Goal: Task Accomplishment & Management: Complete application form

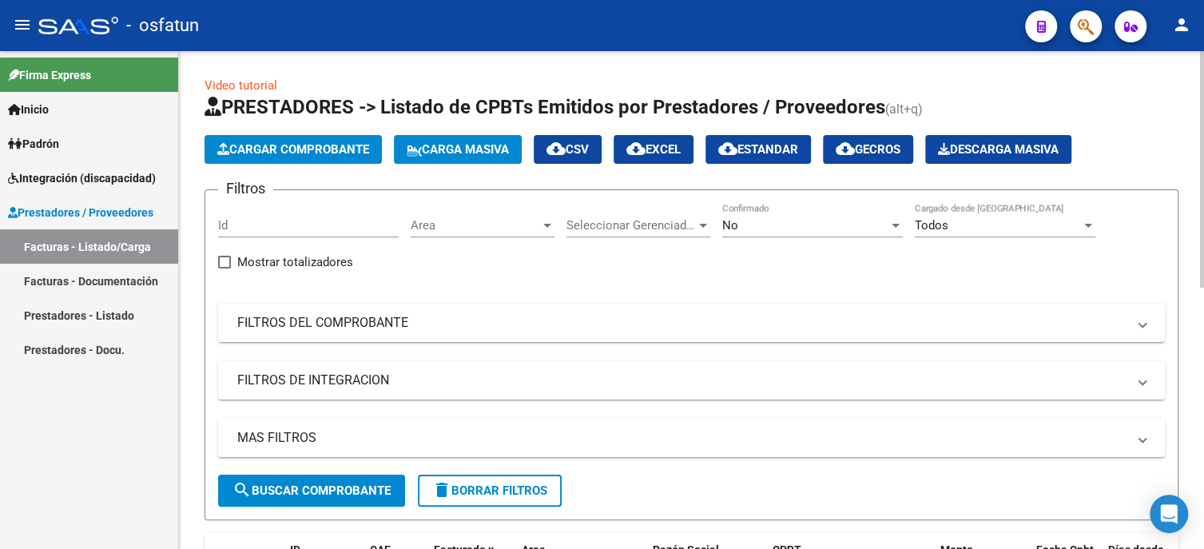
click at [279, 152] on span "Cargar Comprobante" at bounding box center [293, 149] width 152 height 14
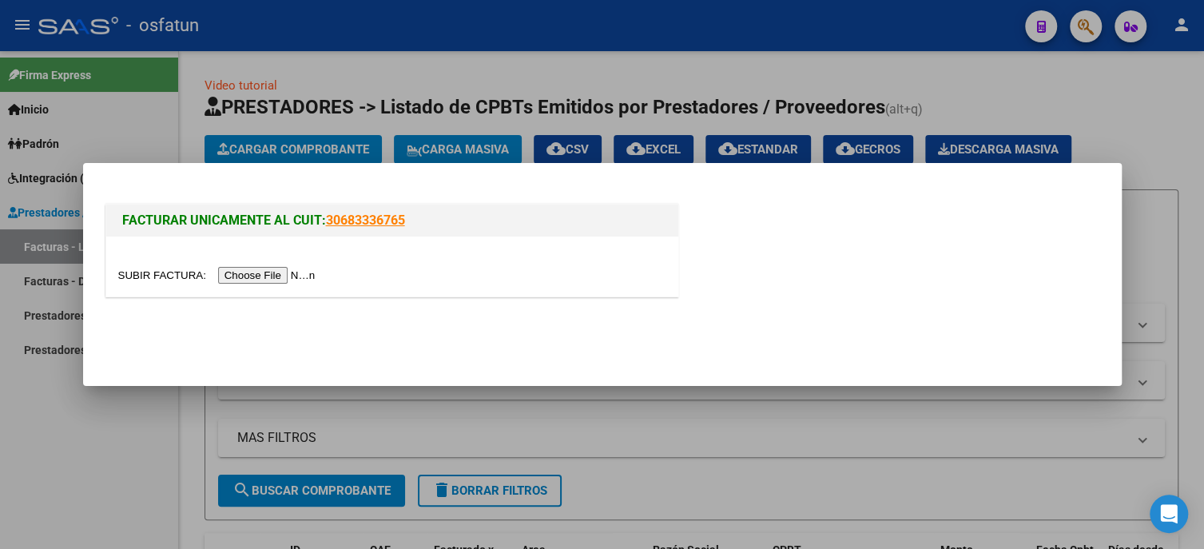
click at [320, 270] on input "file" at bounding box center [219, 275] width 202 height 17
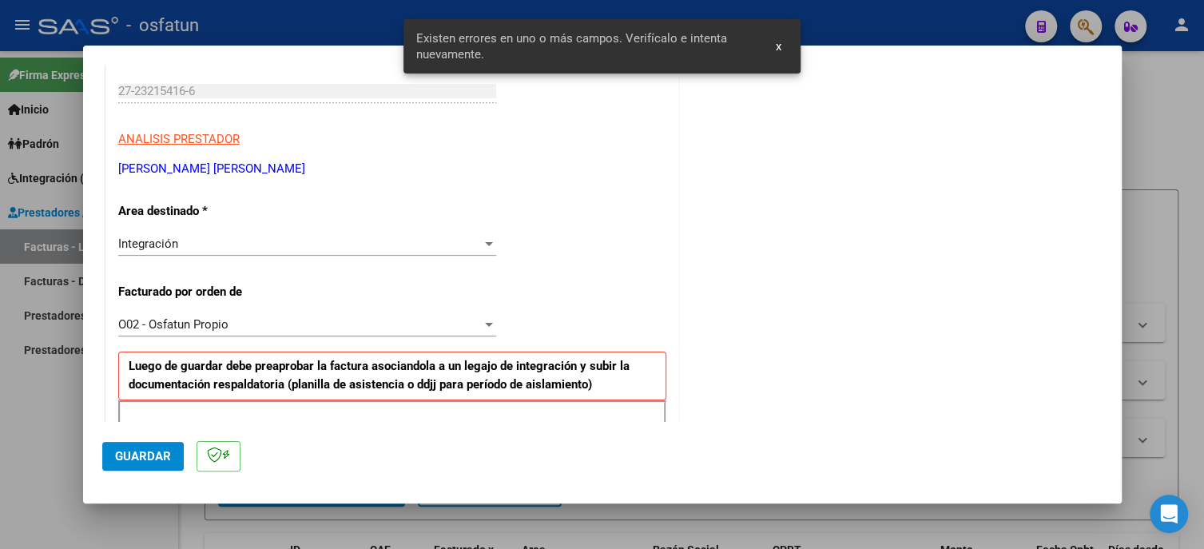
scroll to position [427, 0]
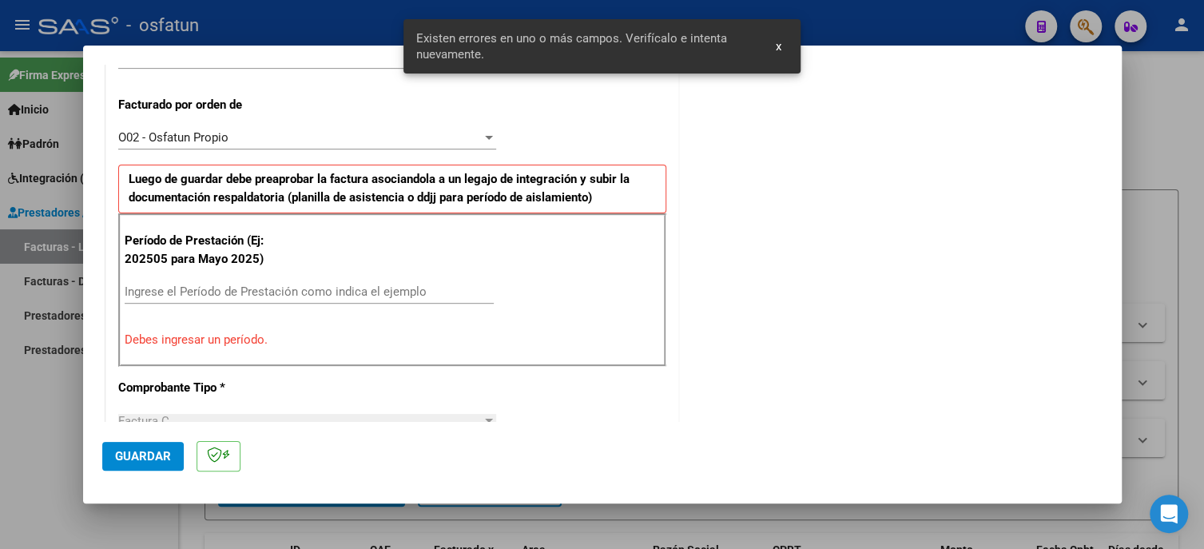
click at [165, 296] on div "Ingrese el Período de Prestación como indica el ejemplo" at bounding box center [309, 292] width 369 height 24
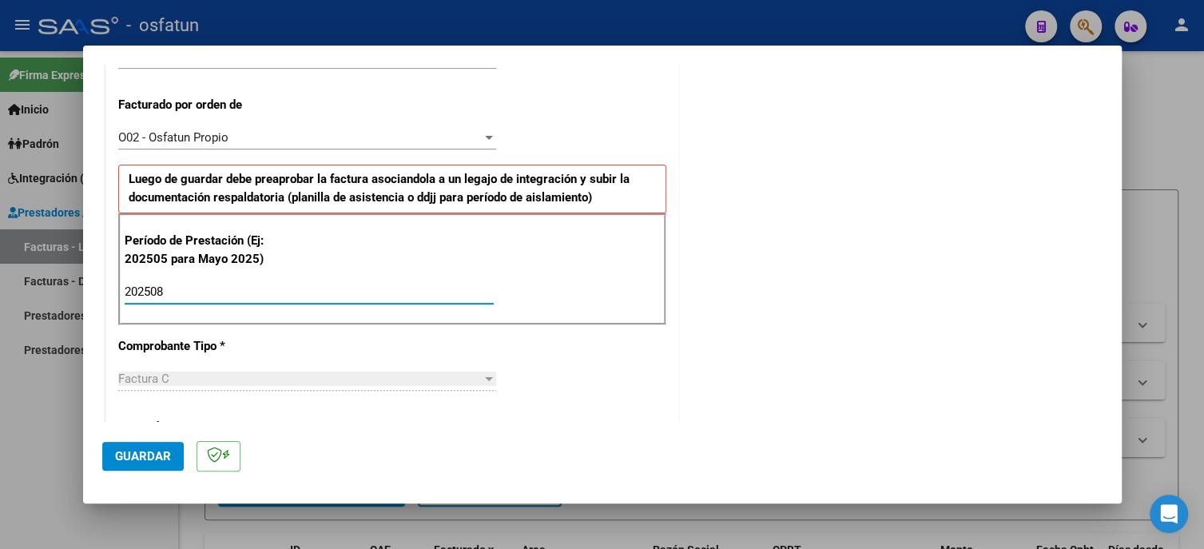
type input "202508"
click at [158, 457] on span "Guardar" at bounding box center [143, 456] width 56 height 14
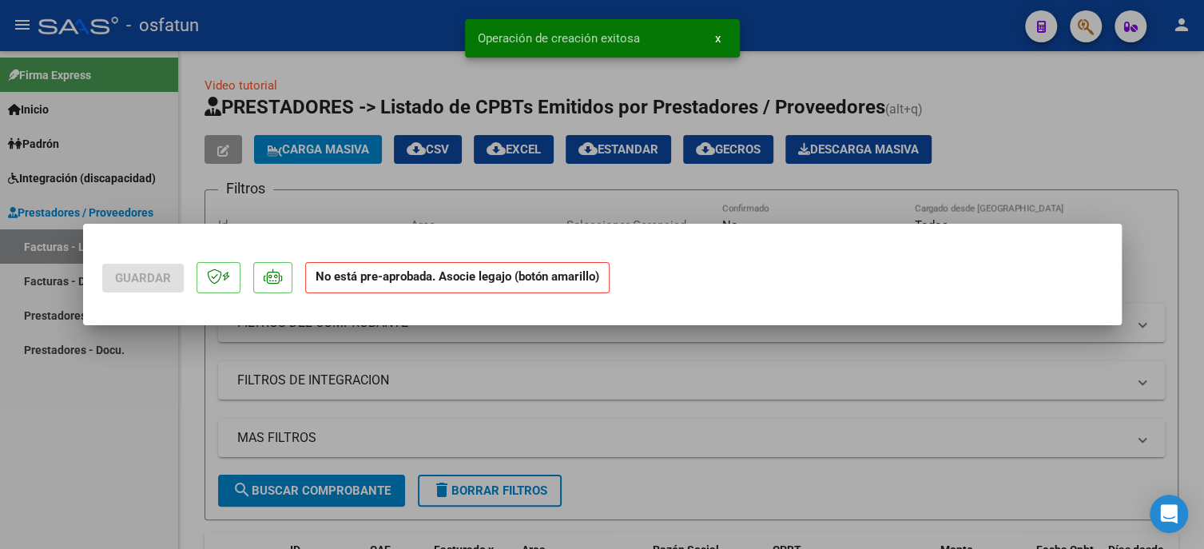
scroll to position [0, 0]
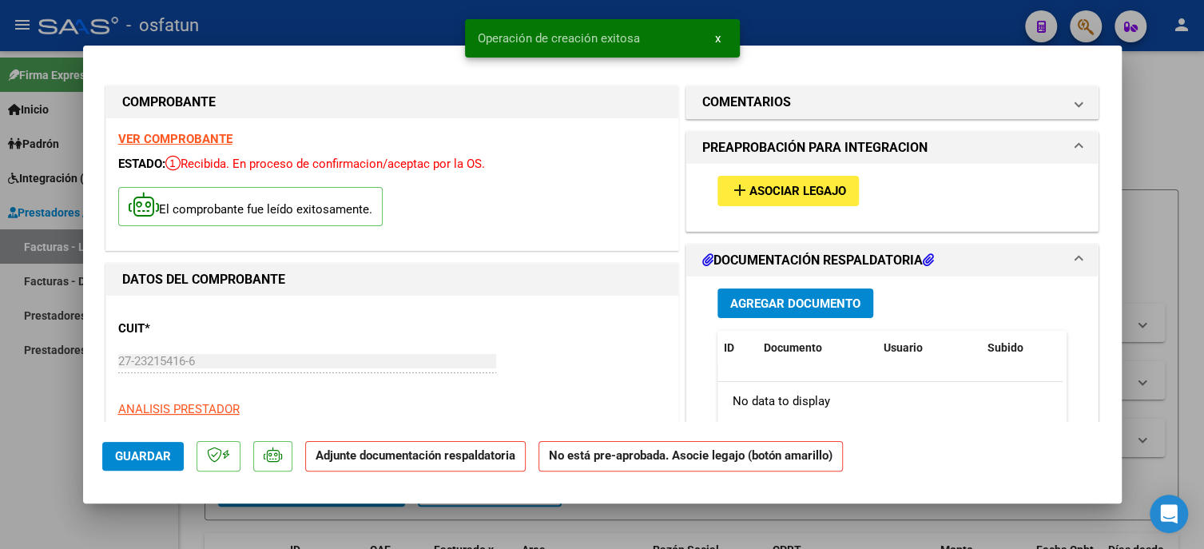
click at [799, 186] on span "Asociar Legajo" at bounding box center [797, 192] width 97 height 14
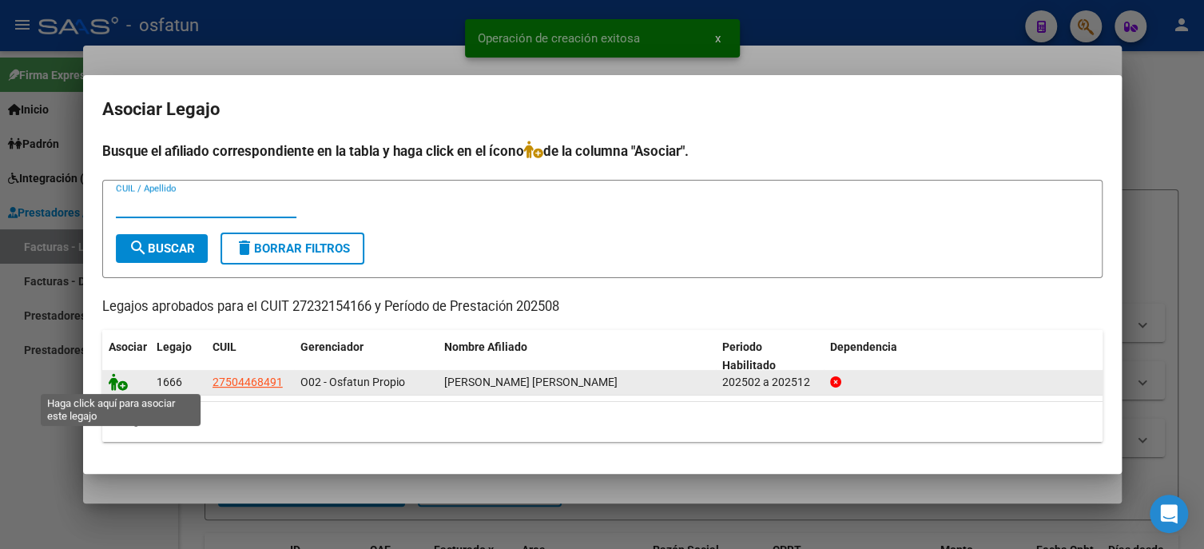
click at [114, 379] on icon at bounding box center [118, 382] width 19 height 18
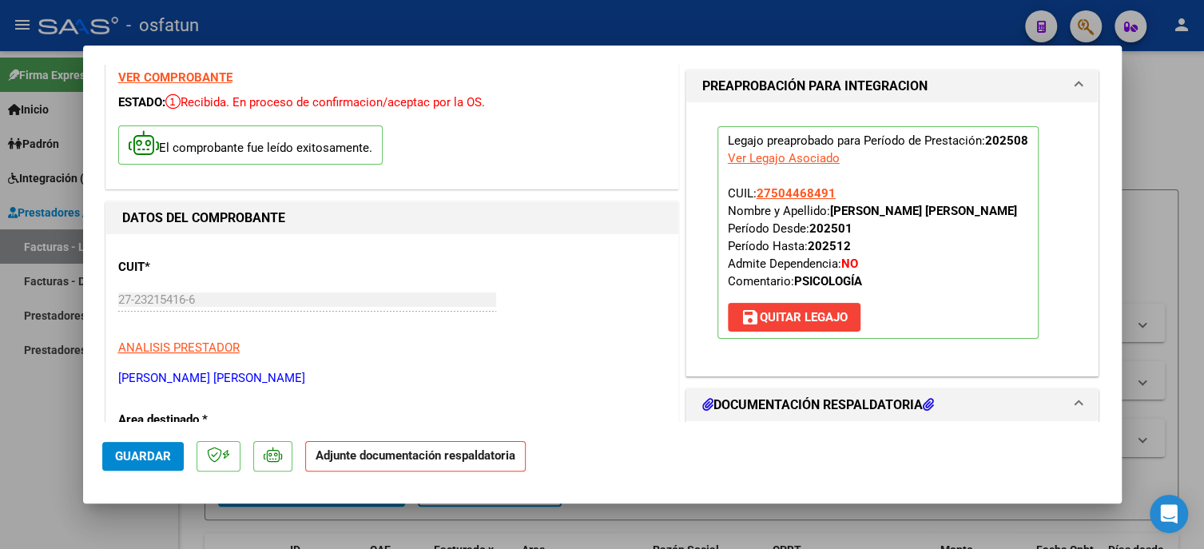
scroll to position [160, 0]
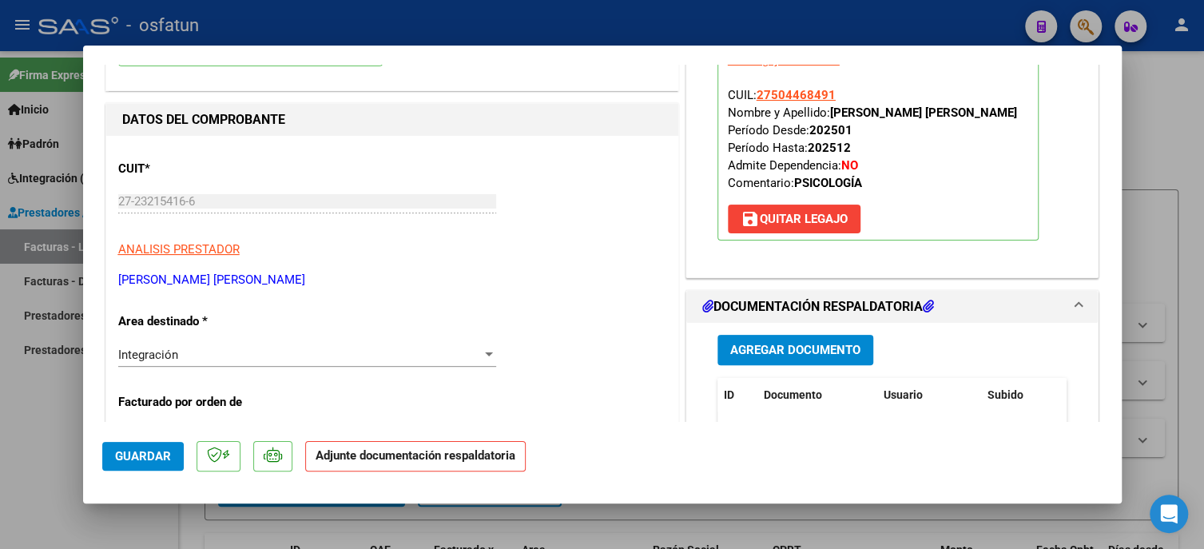
click at [744, 358] on span "Agregar Documento" at bounding box center [795, 350] width 130 height 14
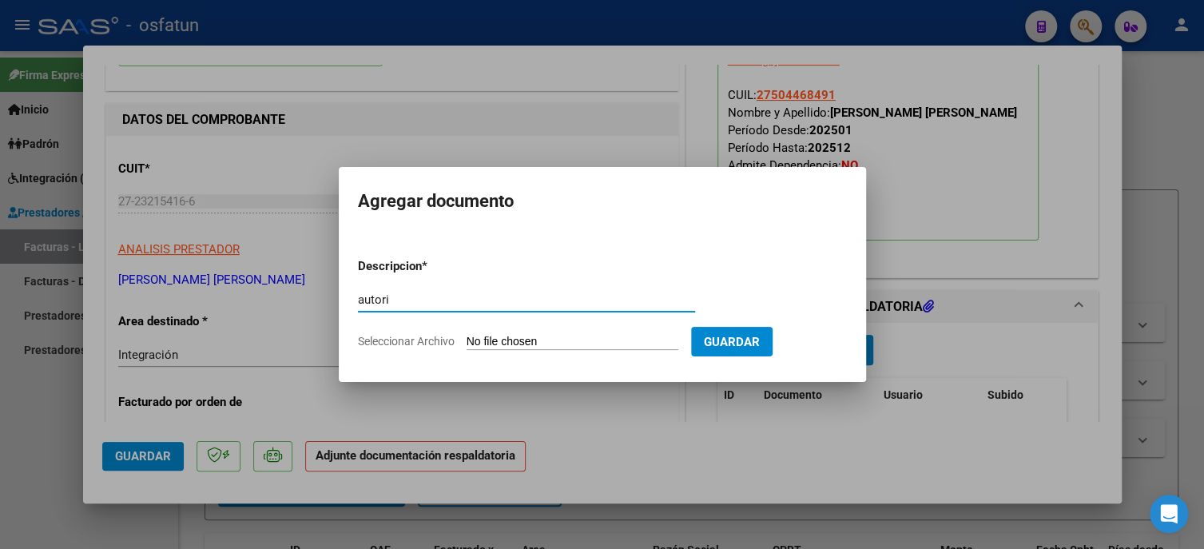
type input "autori"
click at [584, 341] on input "Seleccionar Archivo" at bounding box center [572, 342] width 212 height 15
type input "C:\fakepath\autorizacion [PERSON_NAME] 2025 (1).pdf"
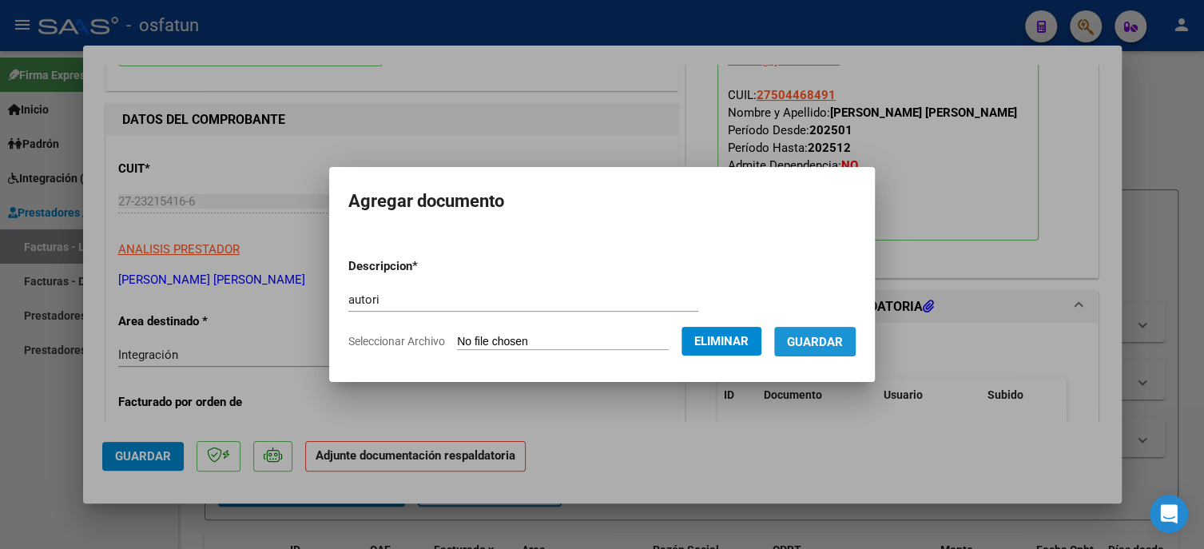
click at [840, 342] on span "Guardar" at bounding box center [815, 342] width 56 height 14
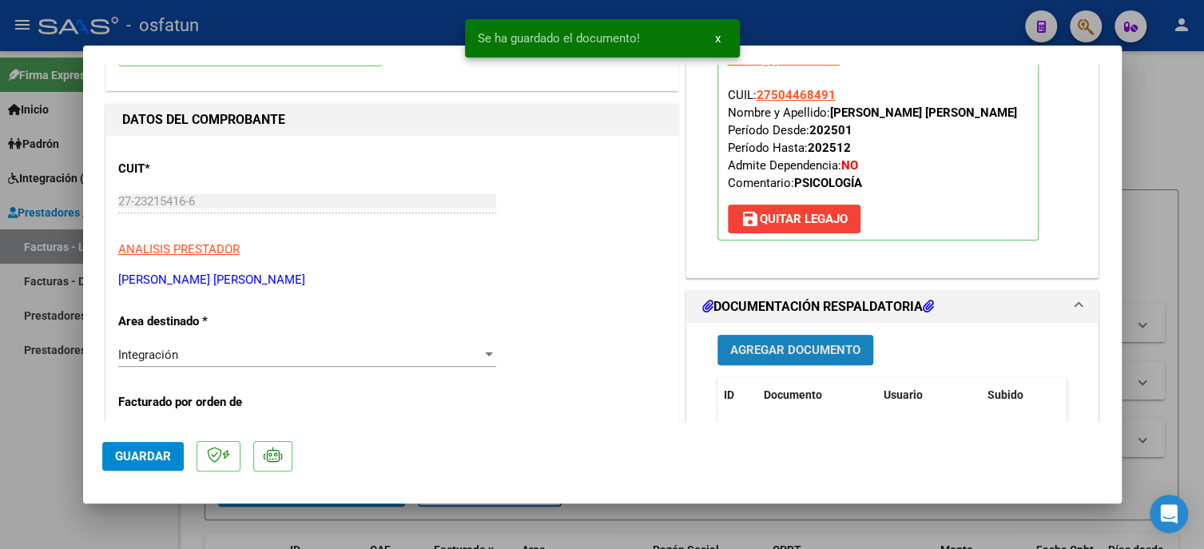
click at [747, 358] on span "Agregar Documento" at bounding box center [795, 350] width 130 height 14
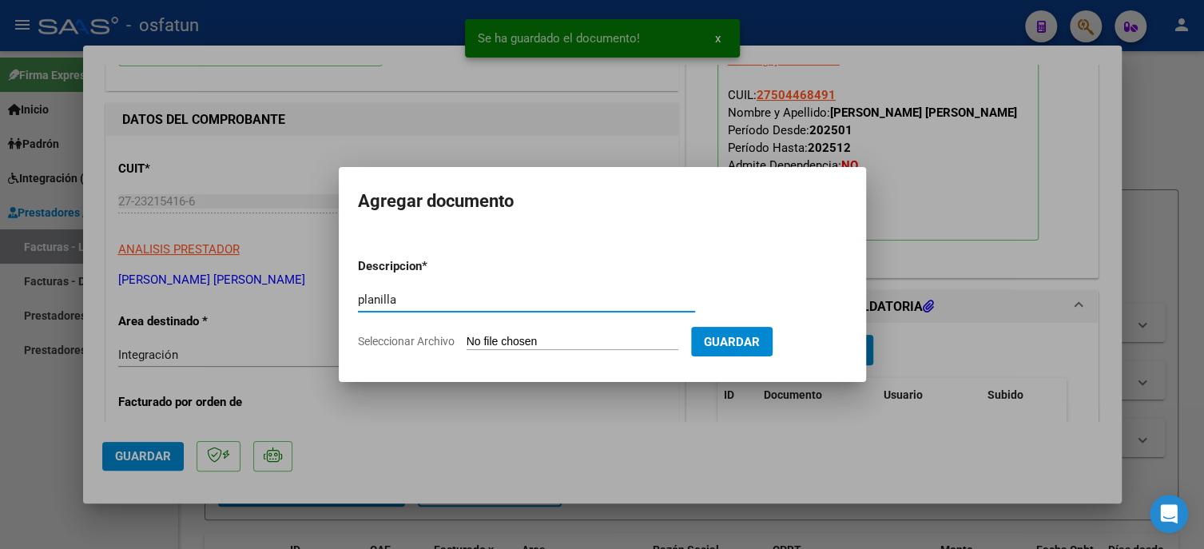
type input "planilla"
click at [516, 339] on input "Seleccionar Archivo" at bounding box center [572, 342] width 212 height 15
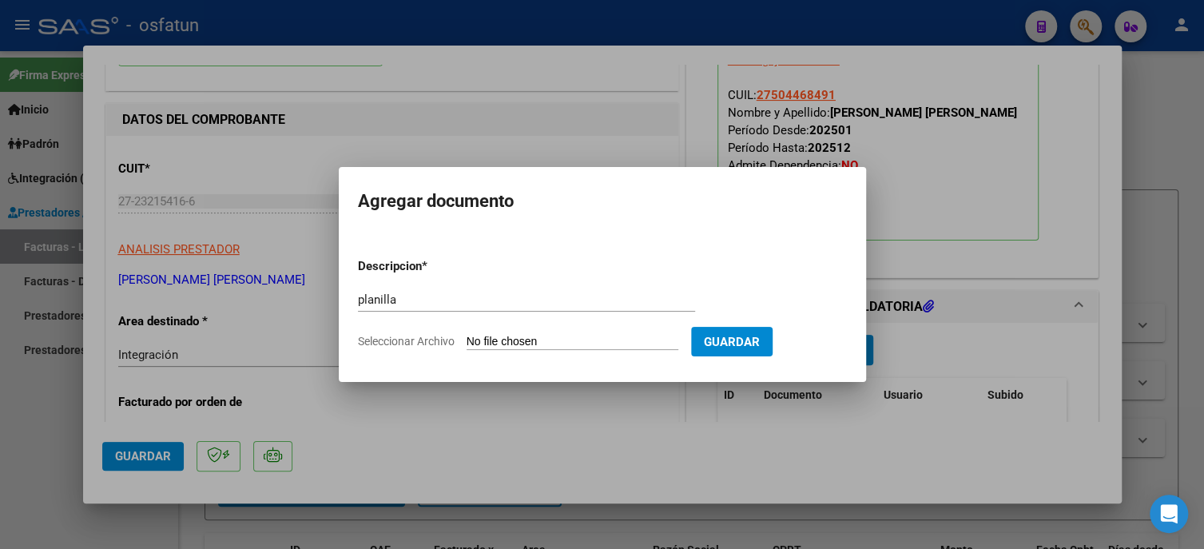
type input "C:\fakepath\Fotografía de página completa.pdf"
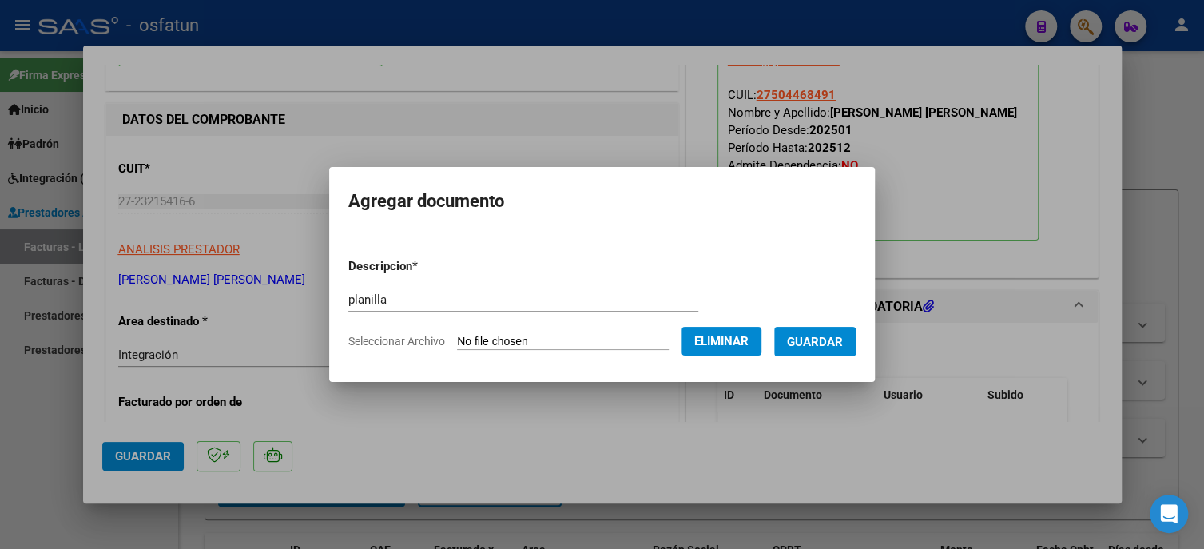
click at [840, 347] on span "Guardar" at bounding box center [815, 342] width 56 height 14
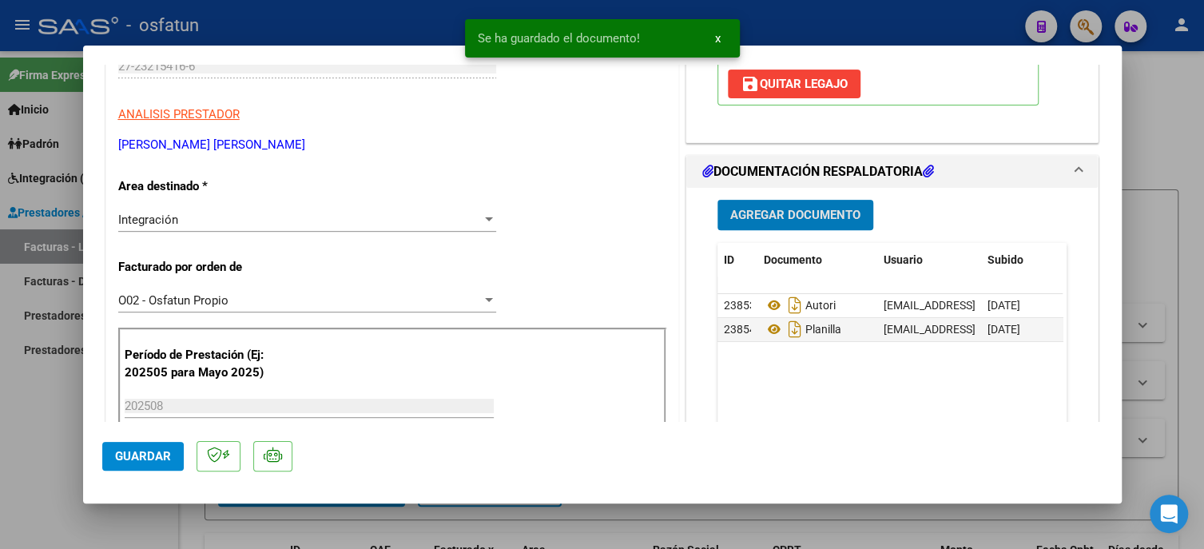
scroll to position [320, 0]
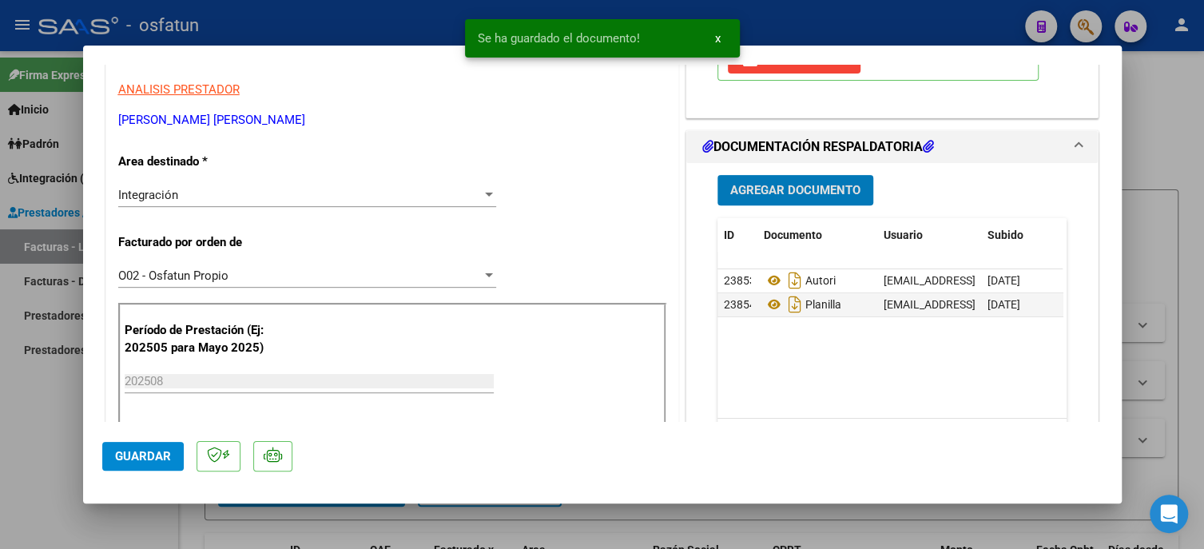
click at [126, 452] on span "Guardar" at bounding box center [143, 456] width 56 height 14
